Goal: Task Accomplishment & Management: Complete application form

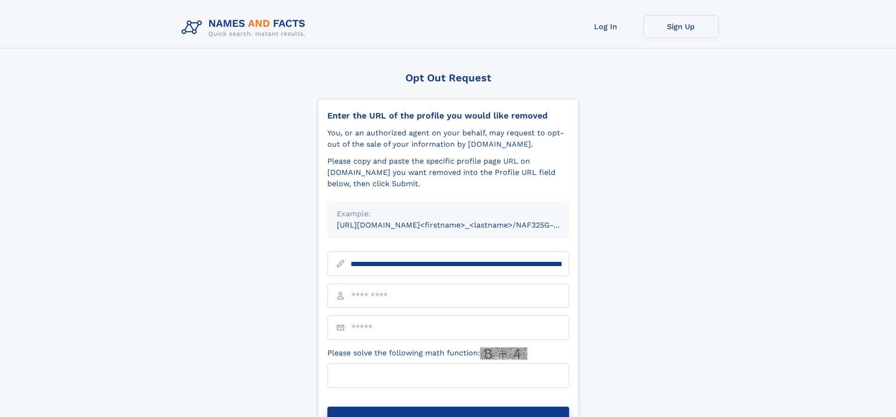
scroll to position [0, 115]
type input "**********"
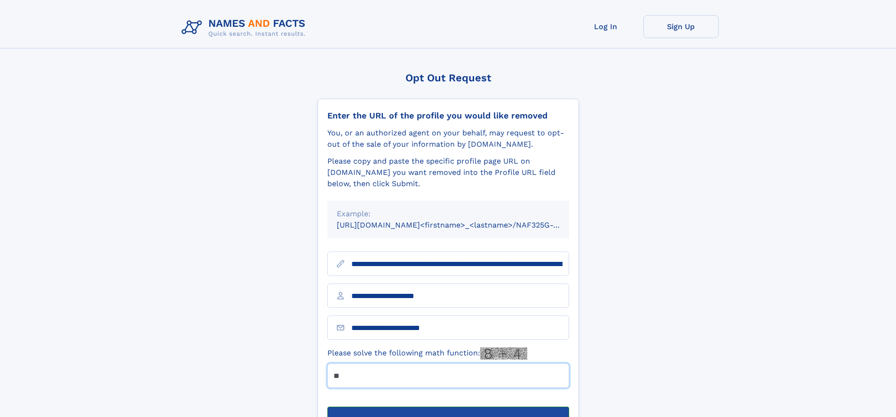
type input "**"
click at [448, 407] on button "Submit Opt Out Request" at bounding box center [448, 422] width 242 height 30
